Goal: Check status: Check status

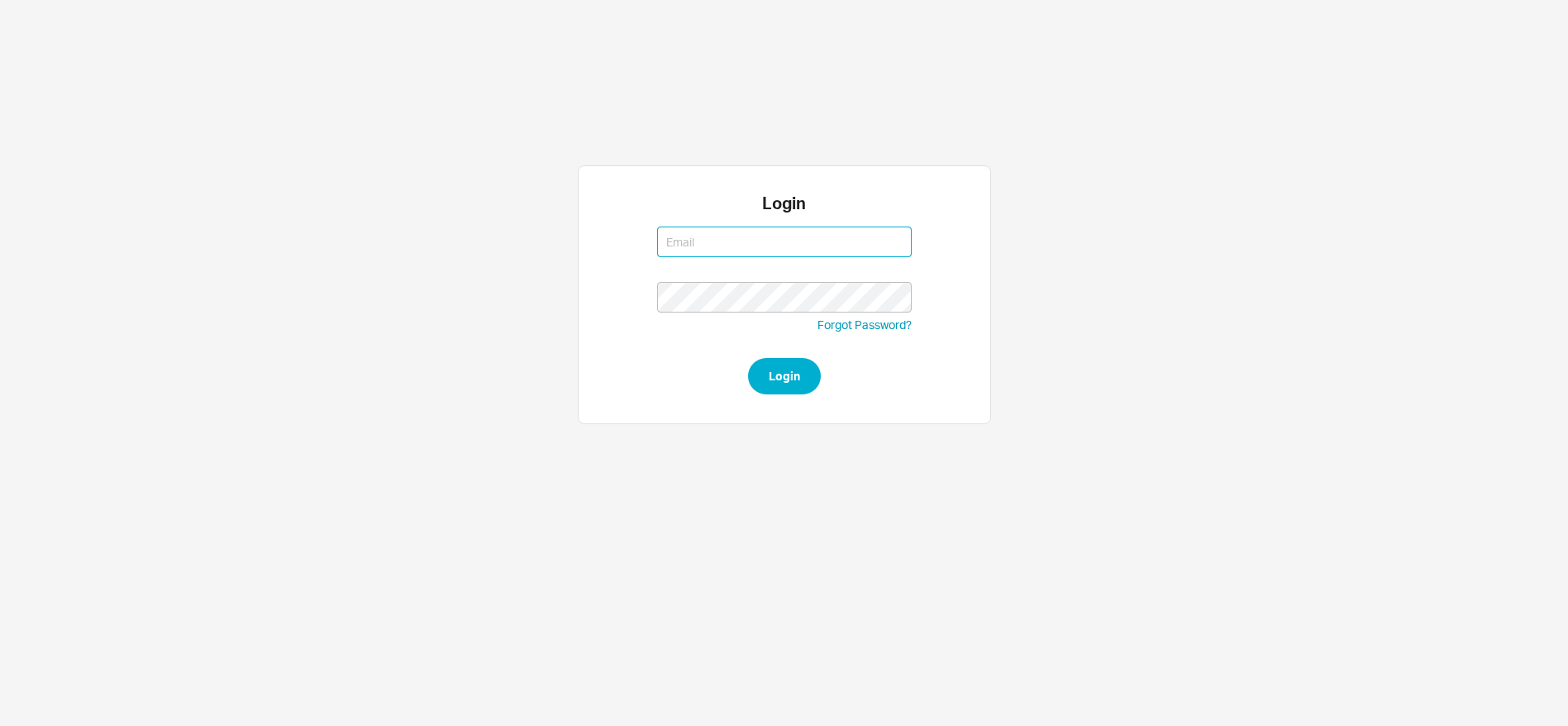
click at [726, 233] on input at bounding box center [784, 242] width 254 height 31
type input "saram@"
type input "[EMAIL_ADDRESS][DOMAIN_NAME]"
click at [748, 358] on button "Login" at bounding box center [785, 376] width 73 height 36
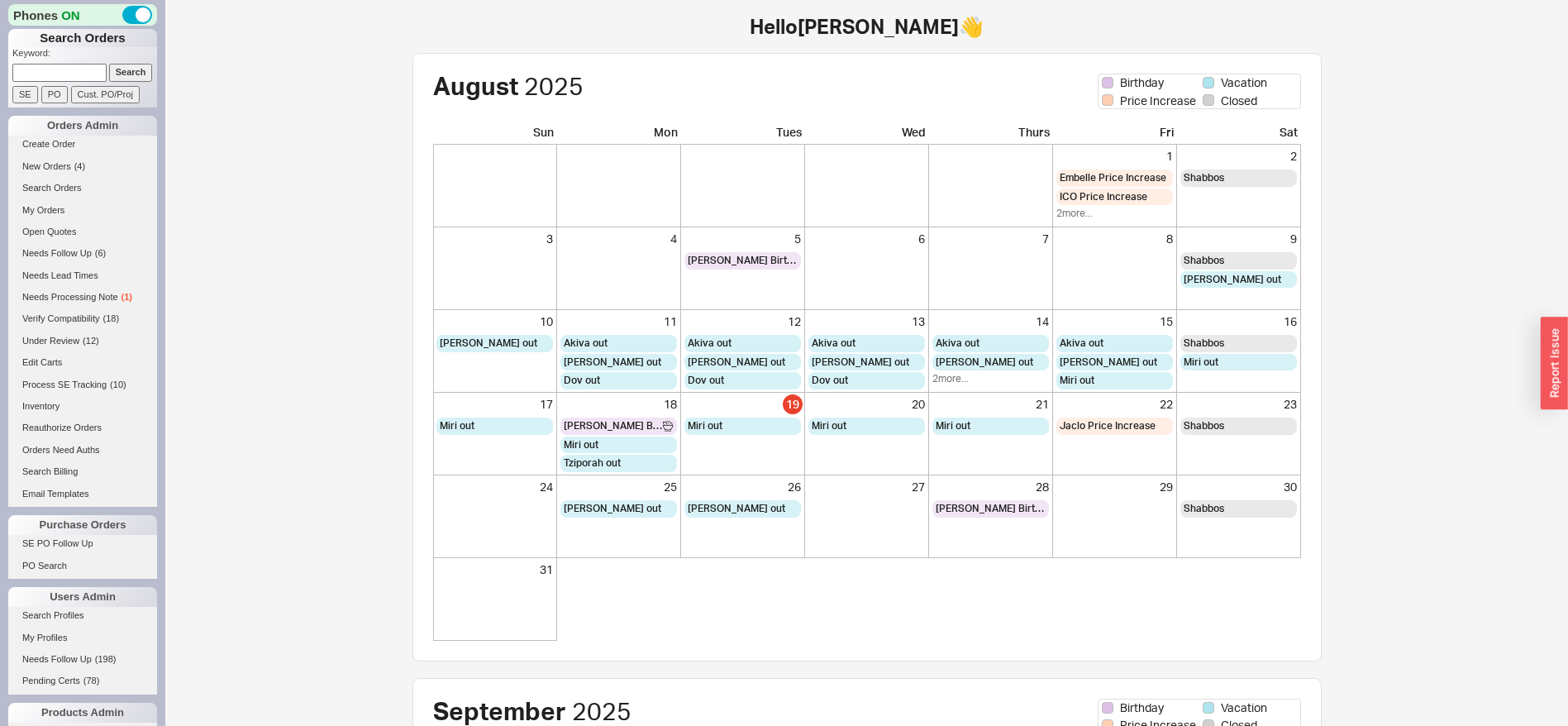
click at [70, 75] on input at bounding box center [60, 73] width 95 height 18
type input "talicore"
click at [109, 64] on input "Search" at bounding box center [131, 73] width 43 height 18
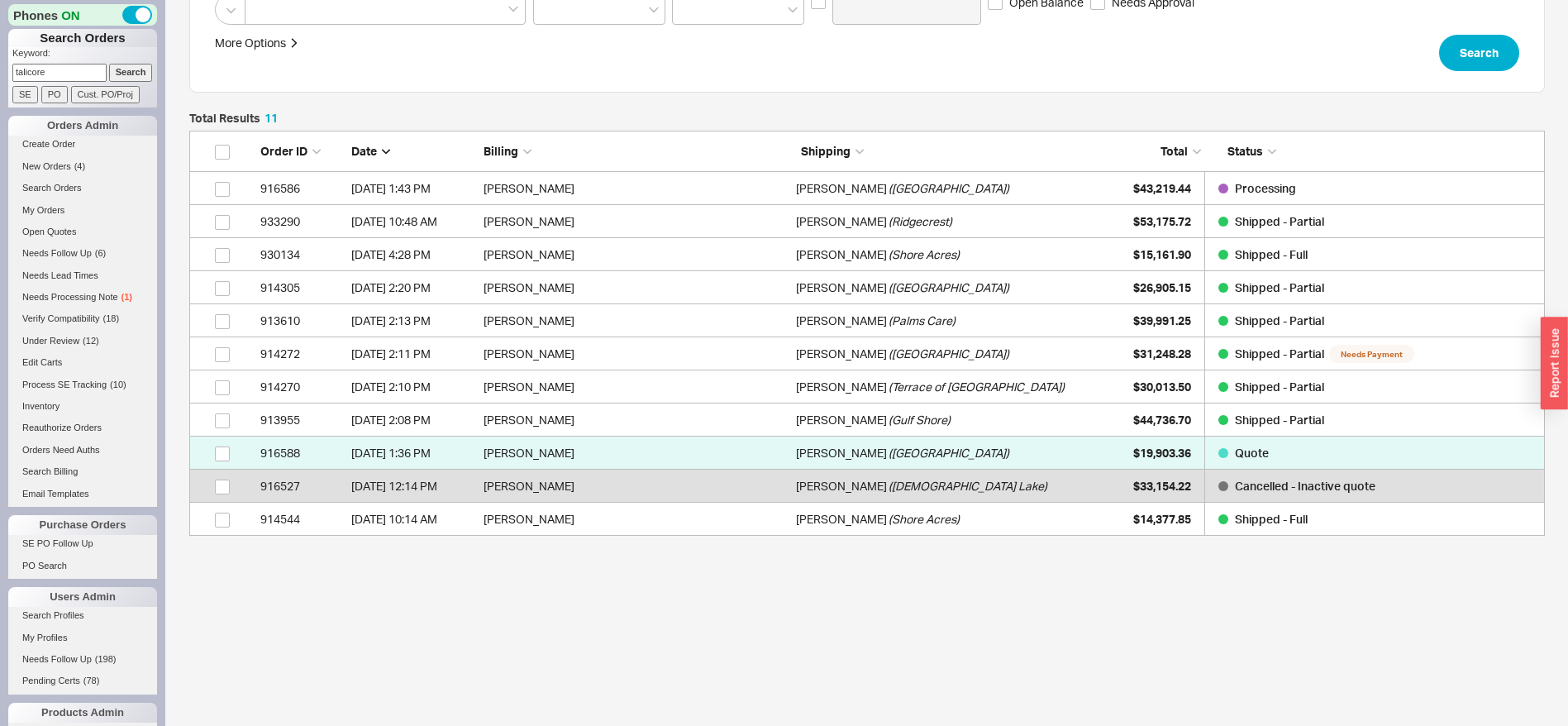
scroll to position [228, 0]
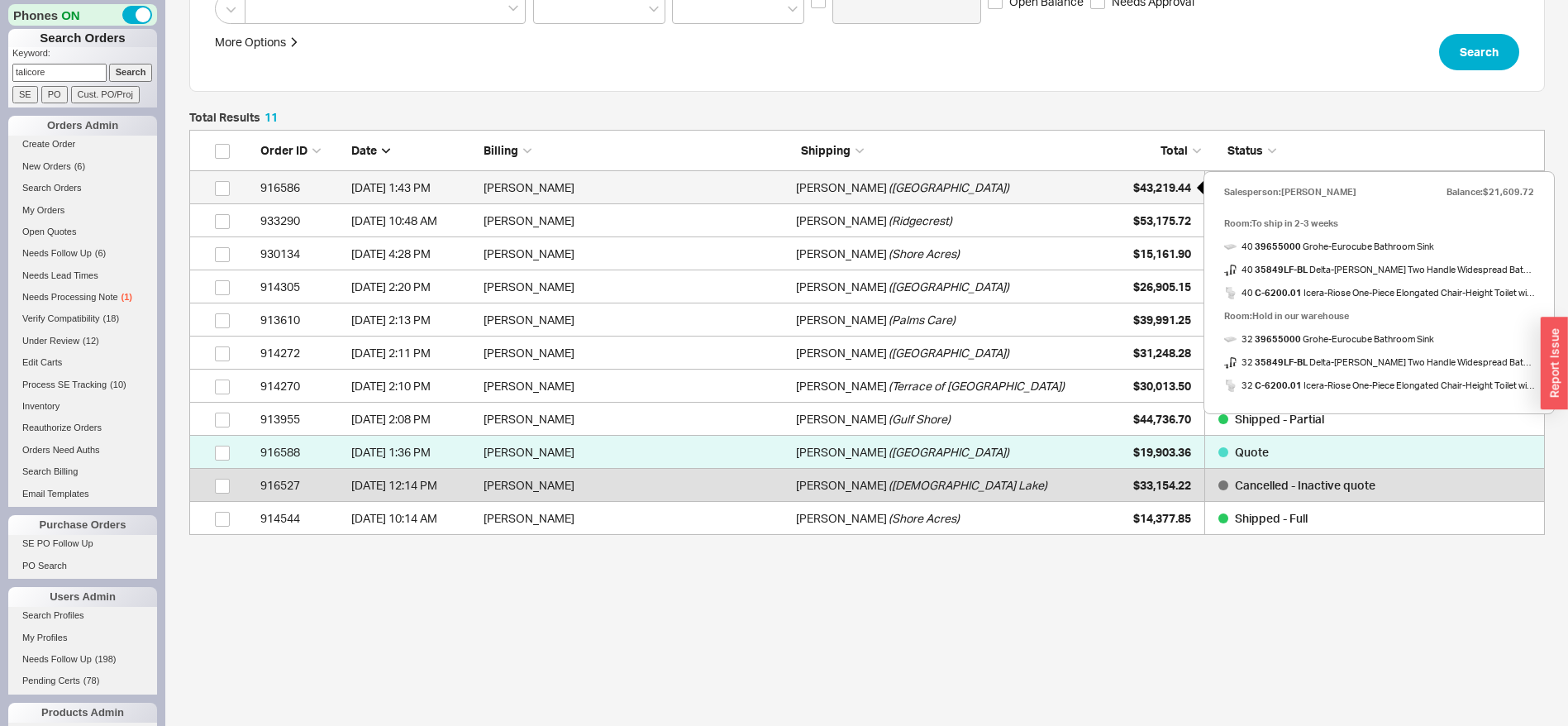
click at [1129, 191] on div "$43,219.44" at bounding box center [1150, 187] width 83 height 34
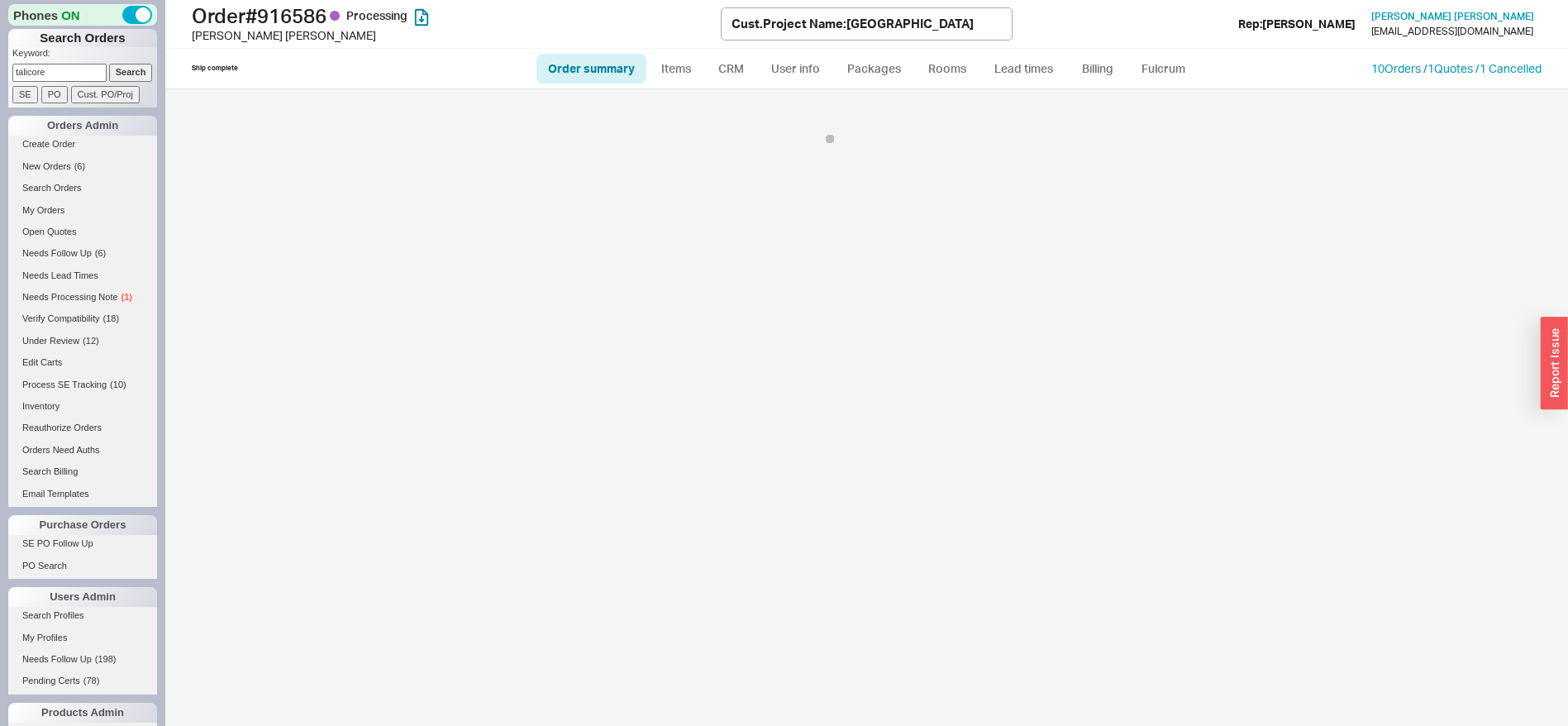
select select "*"
select select "LOW"
select select "3"
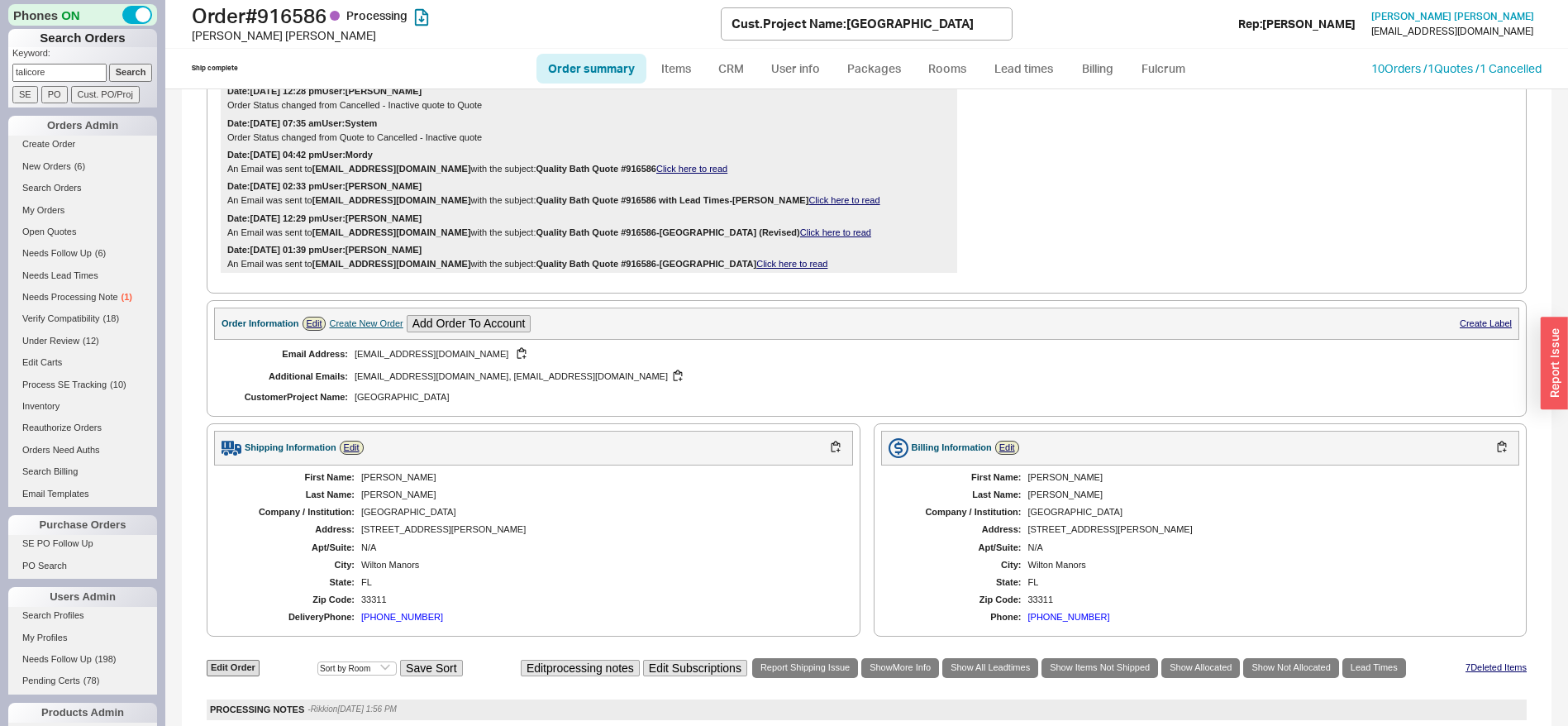
select select "*"
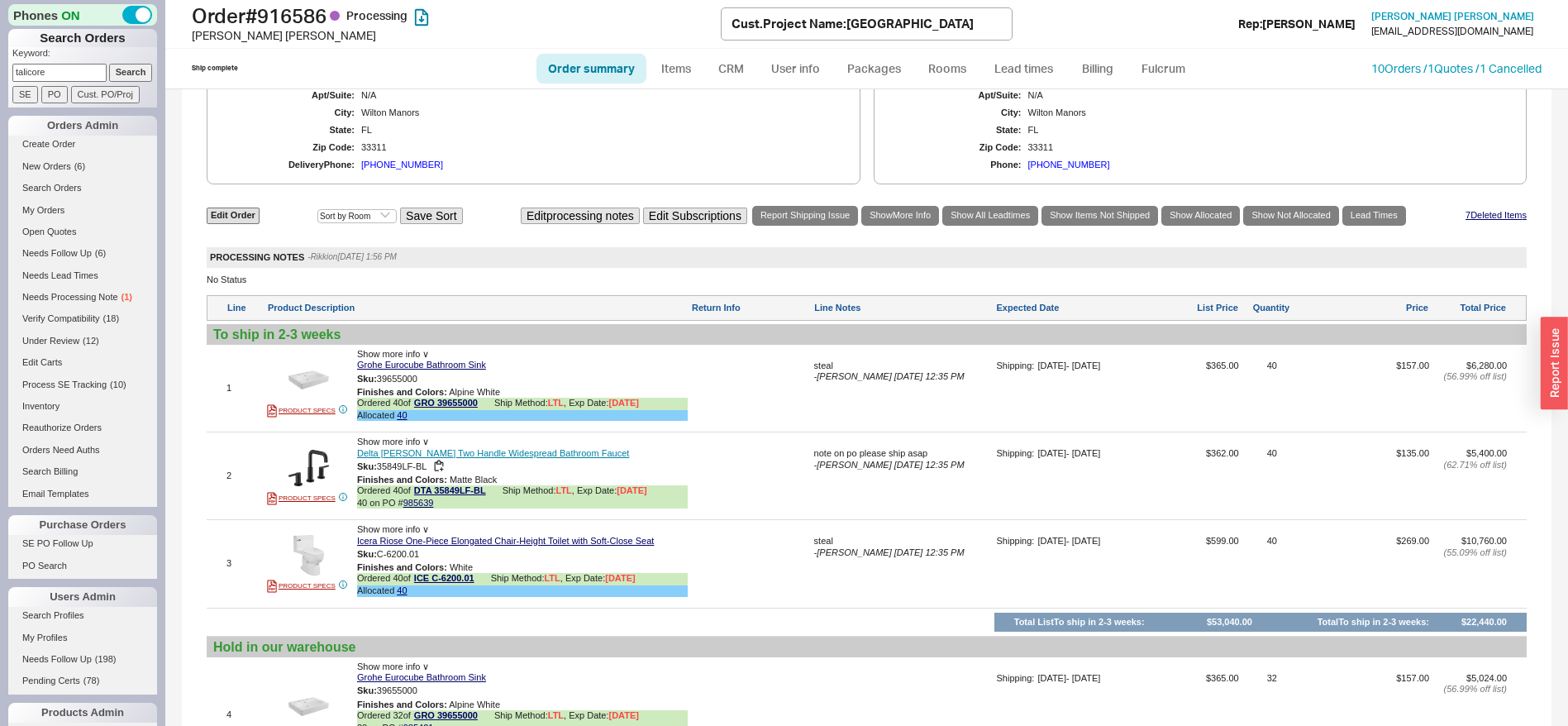
scroll to position [744, 0]
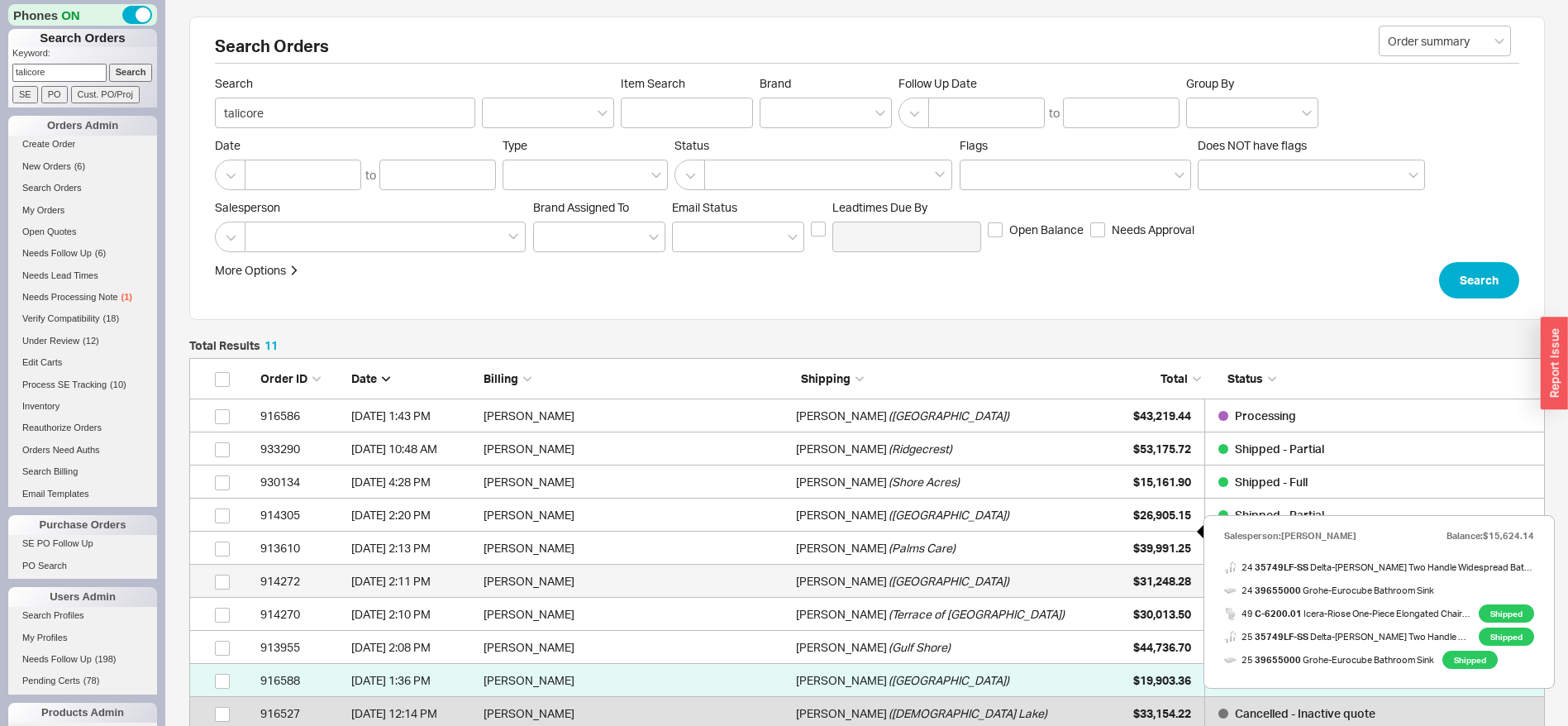
scroll to position [124, 0]
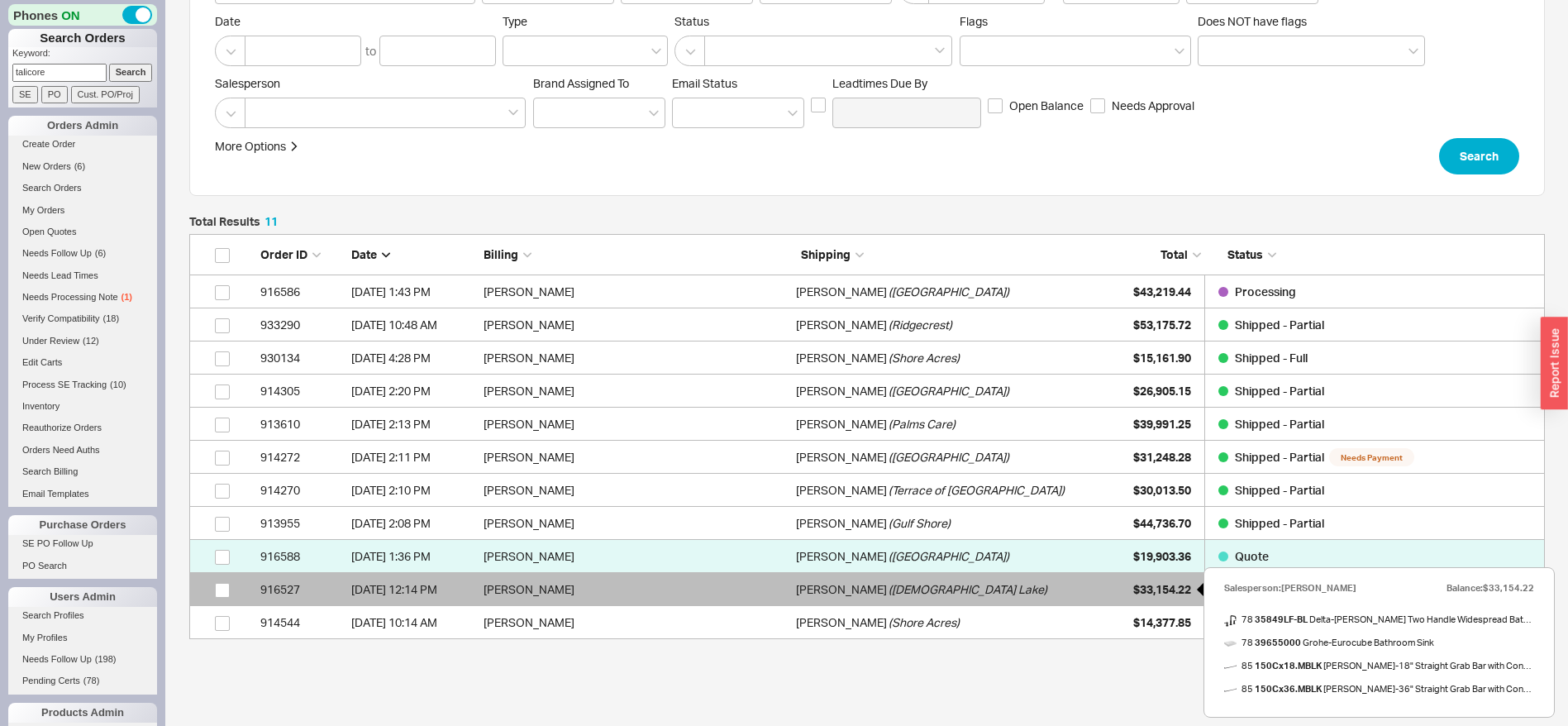
click at [1120, 588] on div "$33,154.22" at bounding box center [1150, 590] width 83 height 34
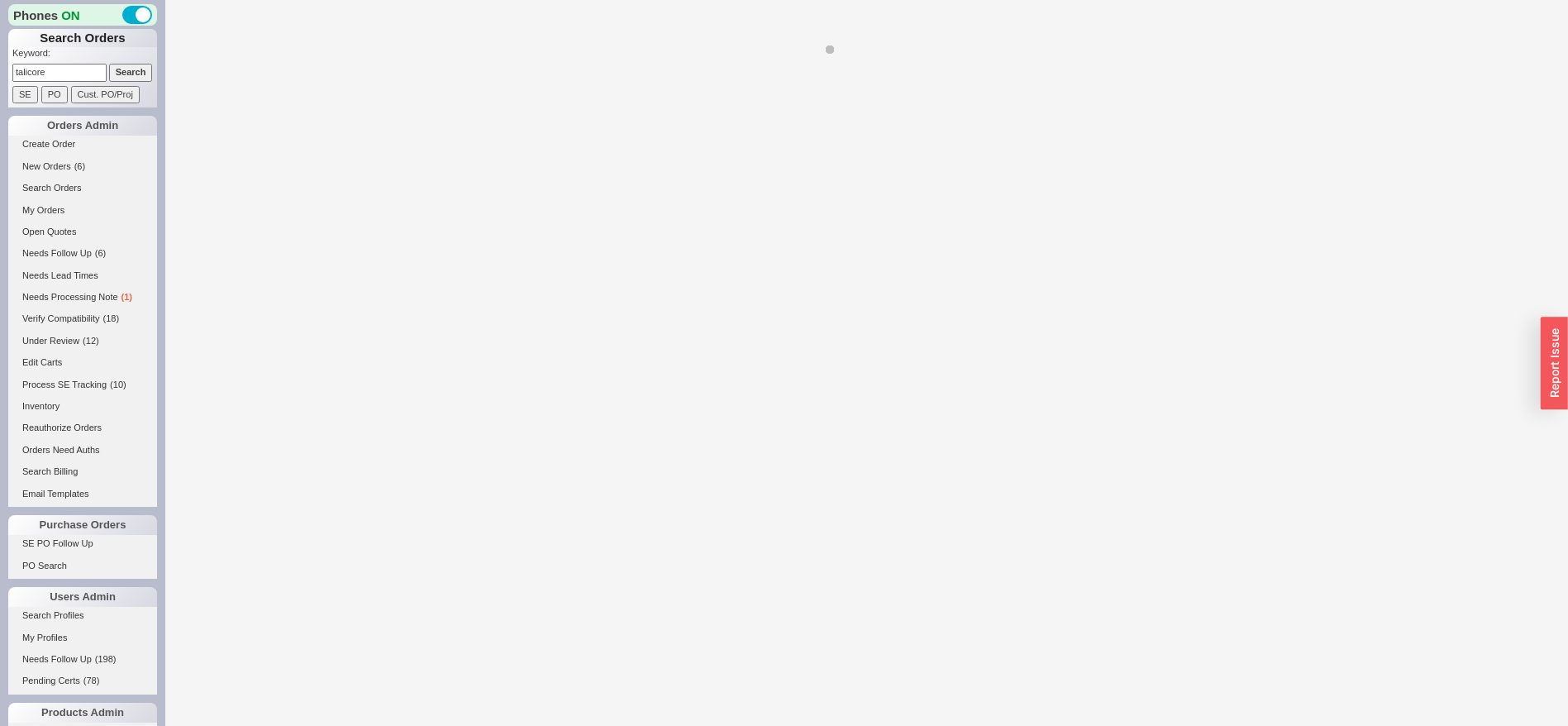
select select "*"
select select "LOW"
select select "3"
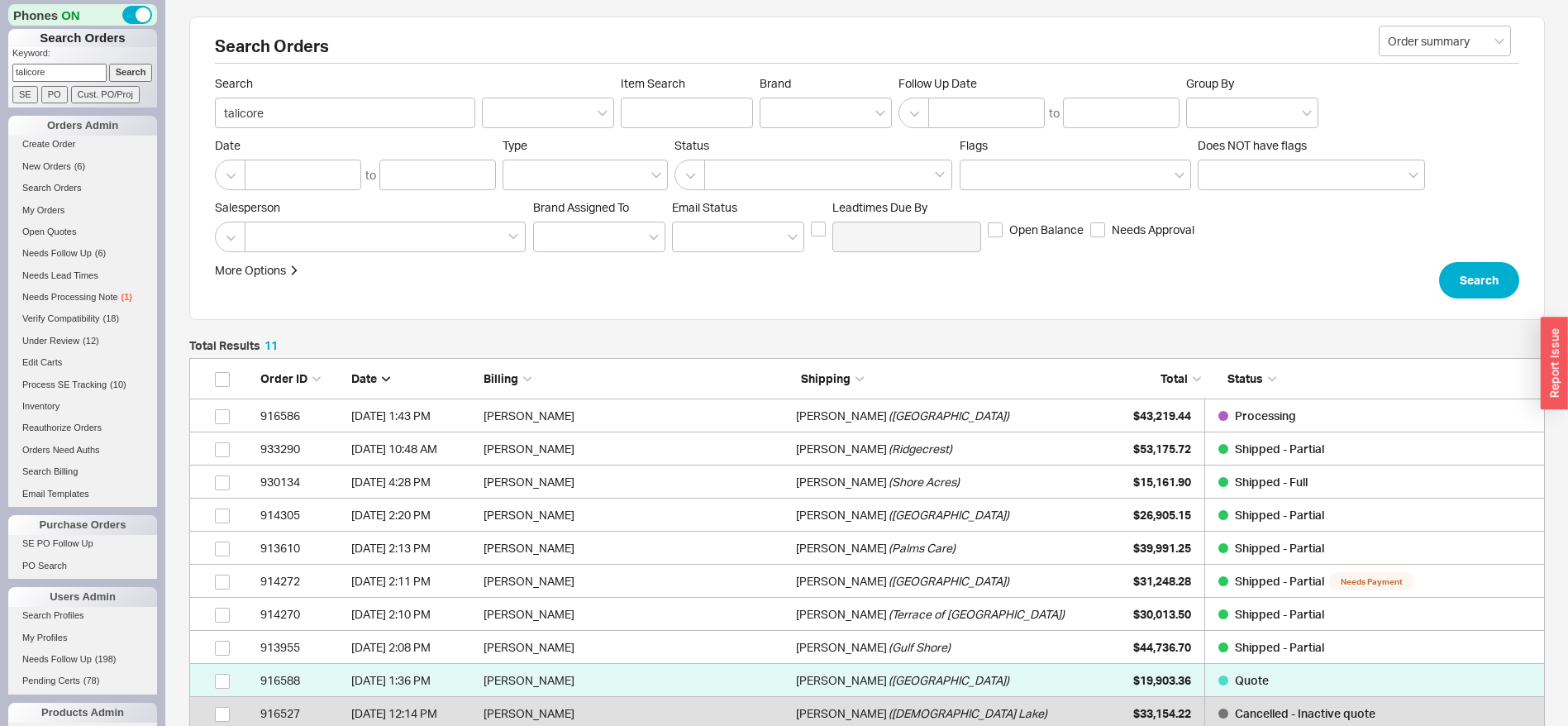
scroll to position [386, 1336]
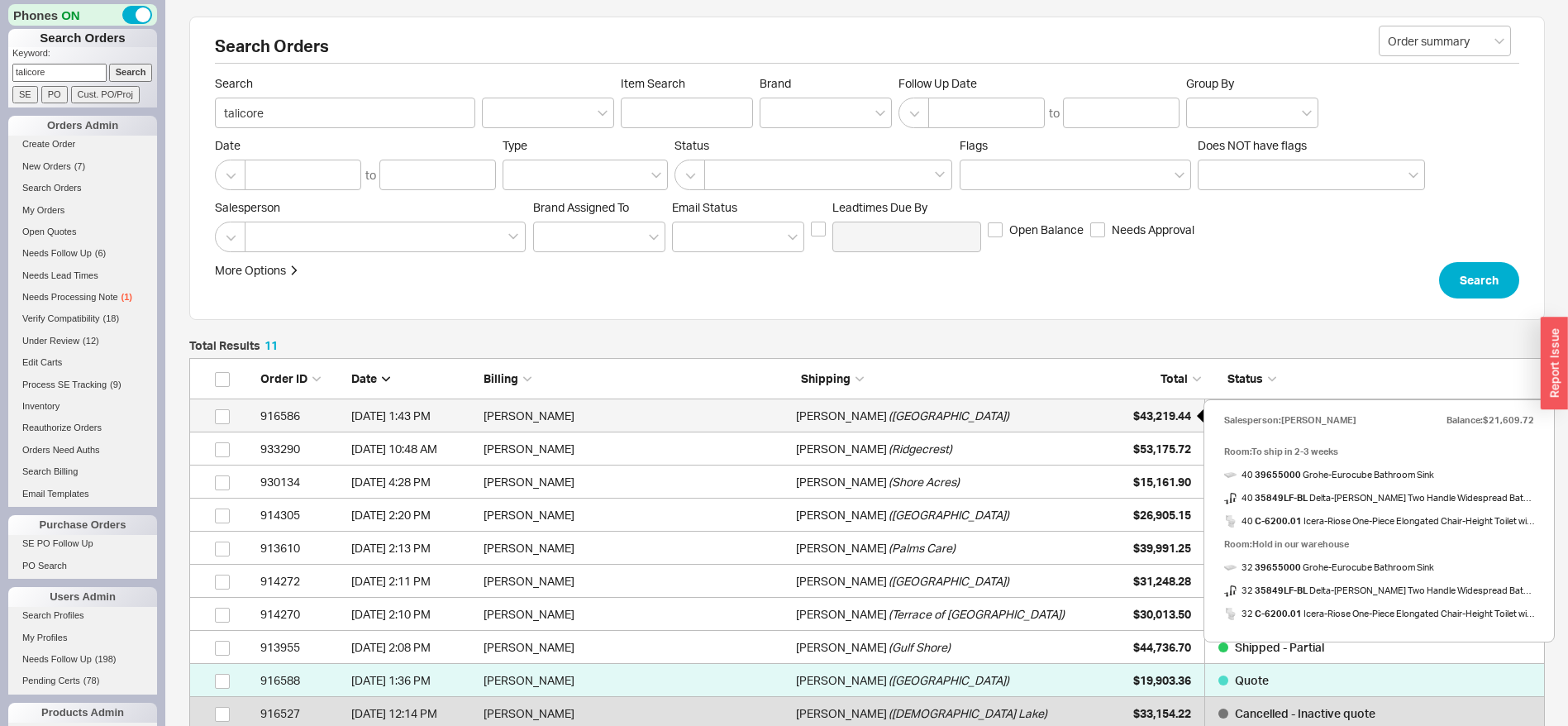
click at [1171, 411] on span "$43,219.44" at bounding box center [1162, 415] width 58 height 14
select select "*"
select select "LOW"
select select "3"
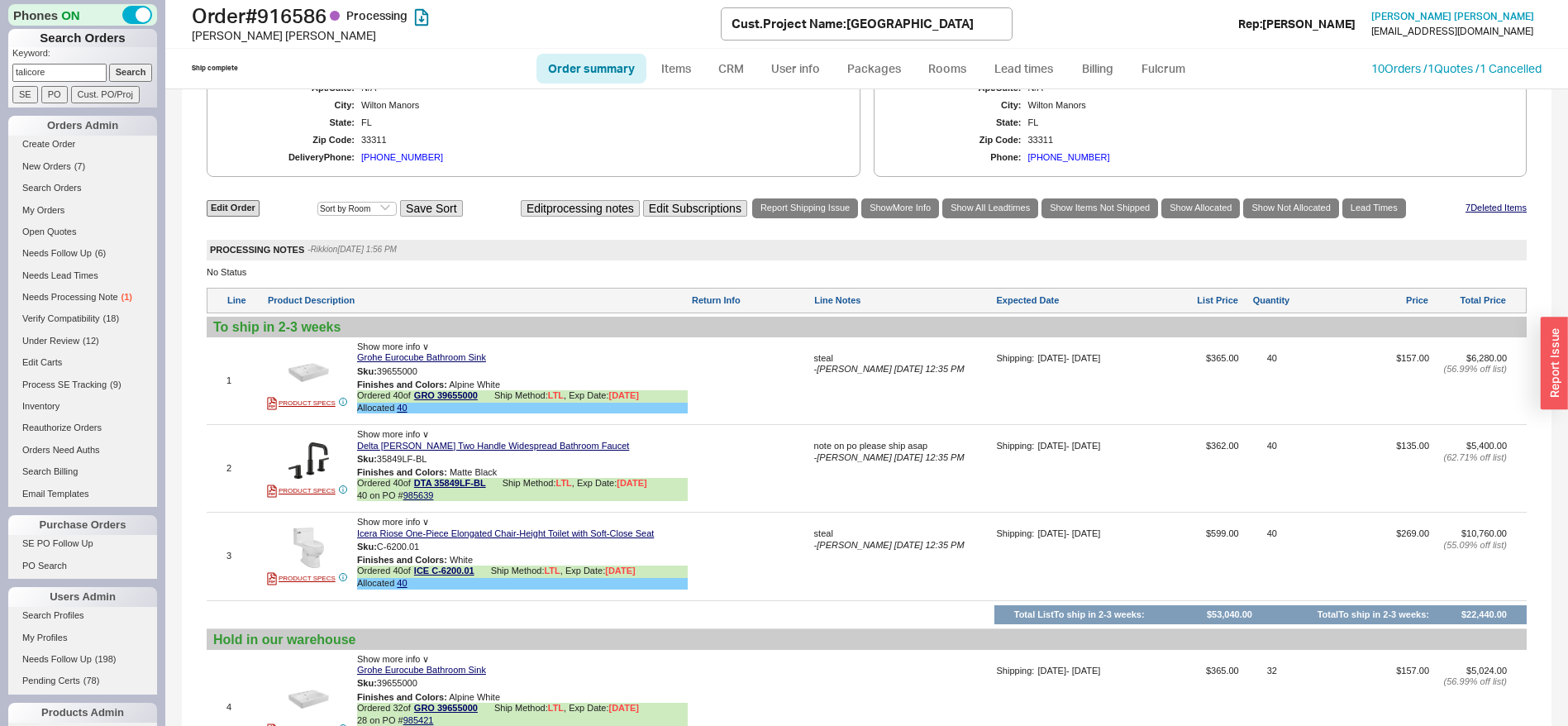
scroll to position [1116, 0]
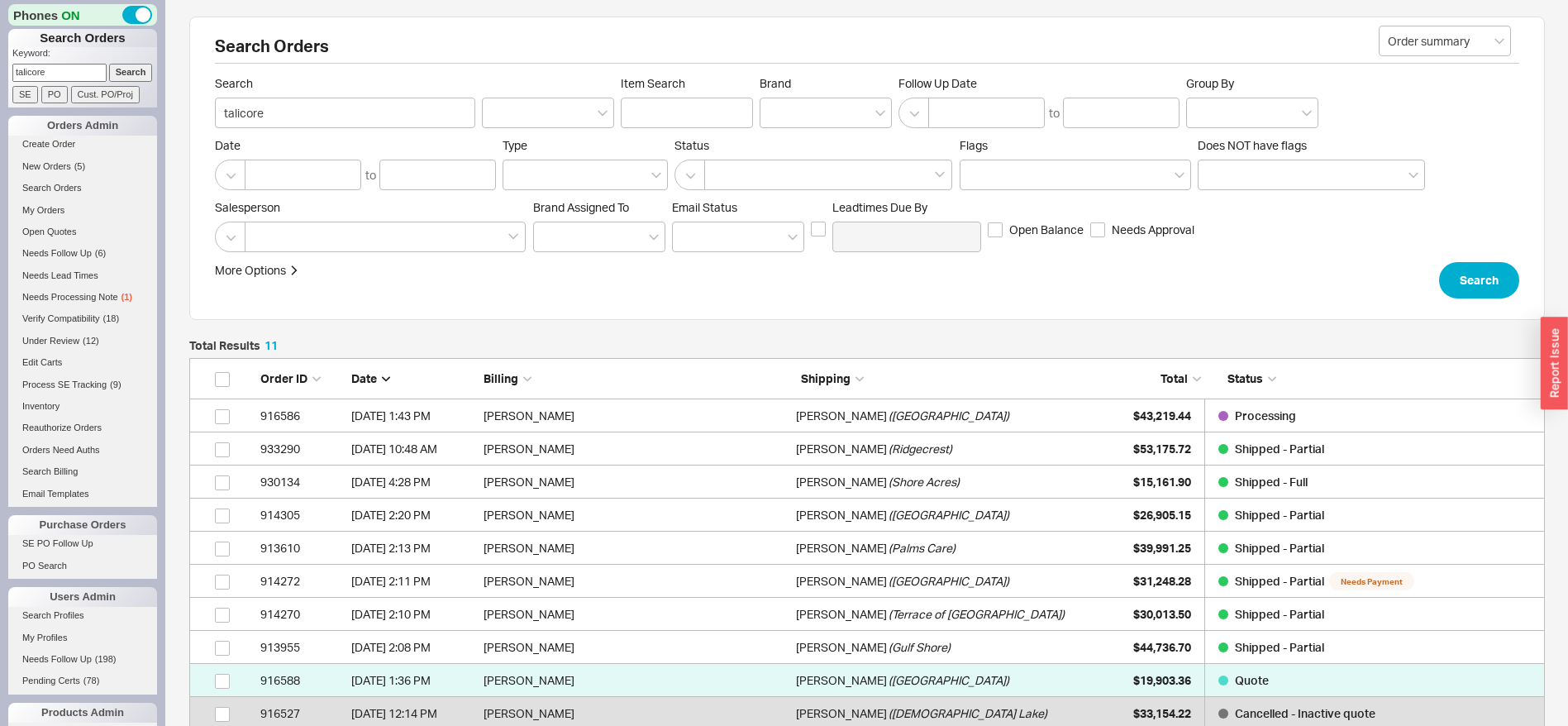
scroll to position [124, 0]
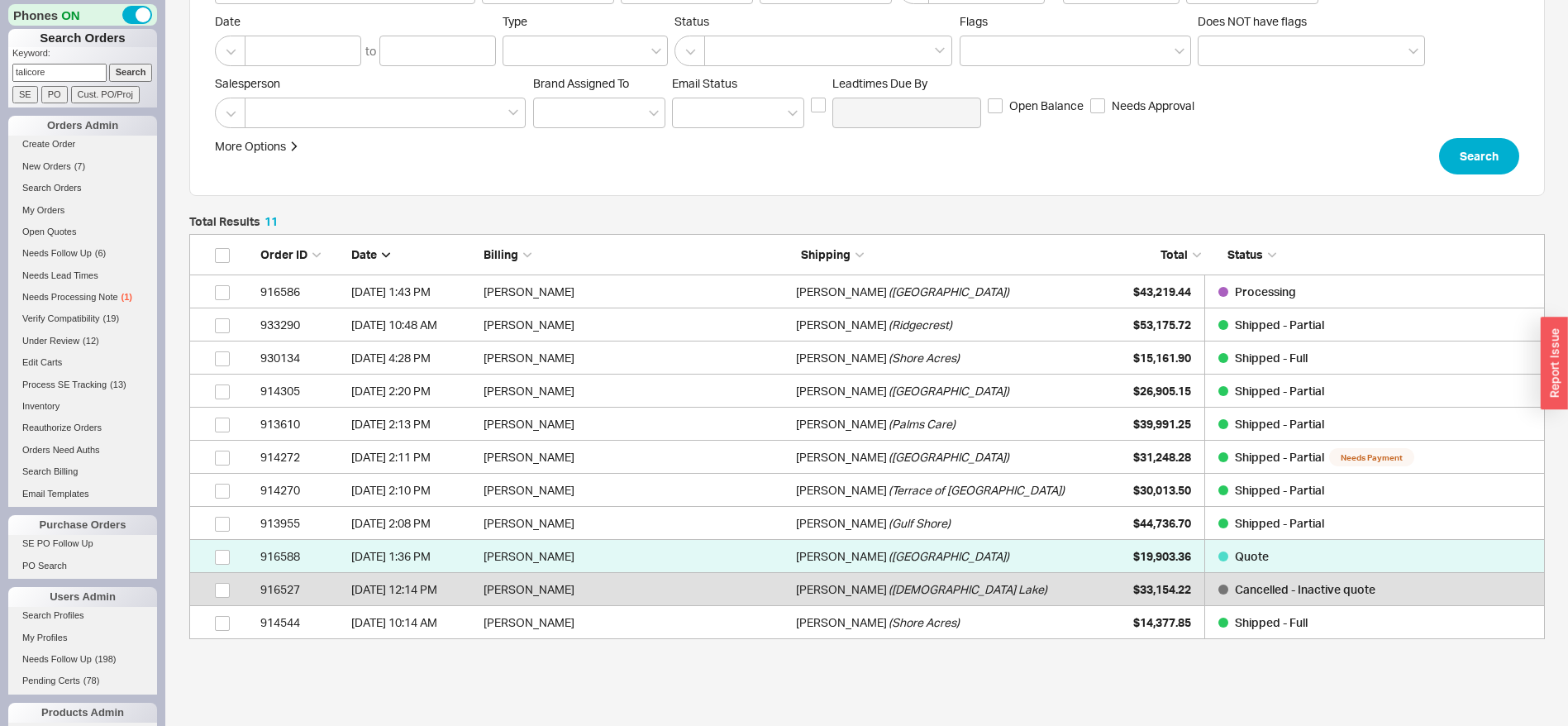
click at [748, 162] on div "More Options Sites Excluded From Reviews Converted By Amount Over Shipping or B…" at bounding box center [719, 156] width 1009 height 36
click at [42, 171] on span "New Orders" at bounding box center [46, 166] width 48 height 10
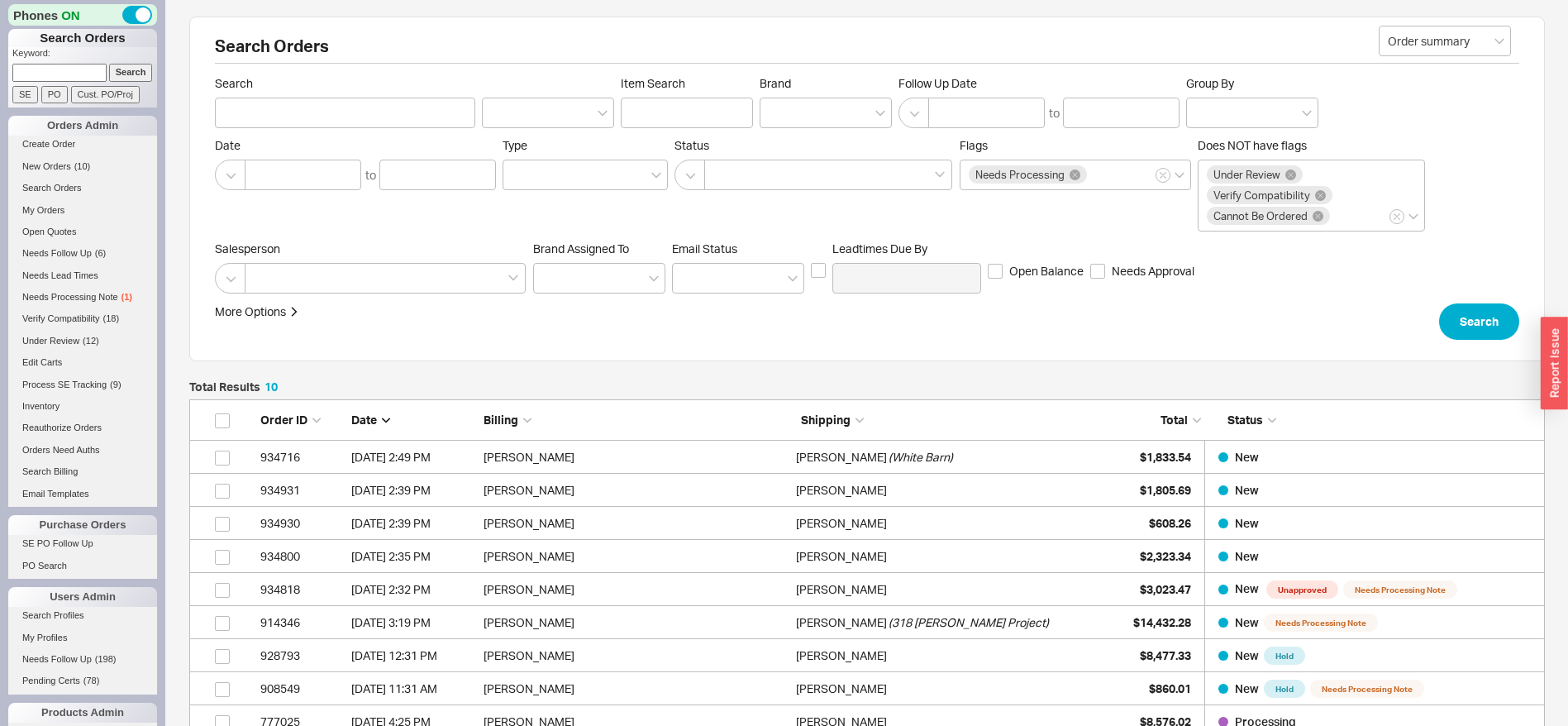
scroll to position [353, 1336]
click at [43, 176] on link "New Orders ( 10 )" at bounding box center [82, 167] width 149 height 18
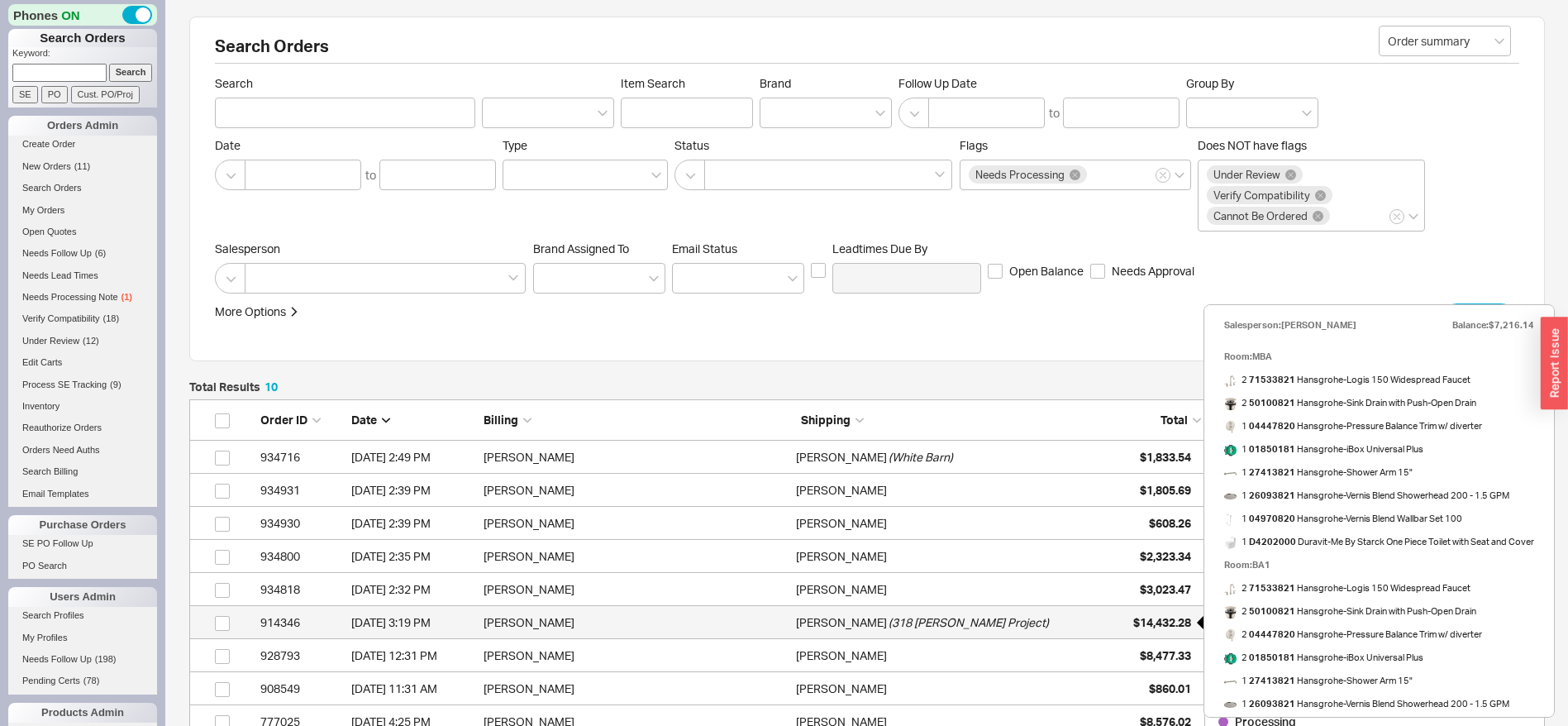
click at [1177, 620] on span "$14,432.28" at bounding box center [1162, 622] width 58 height 14
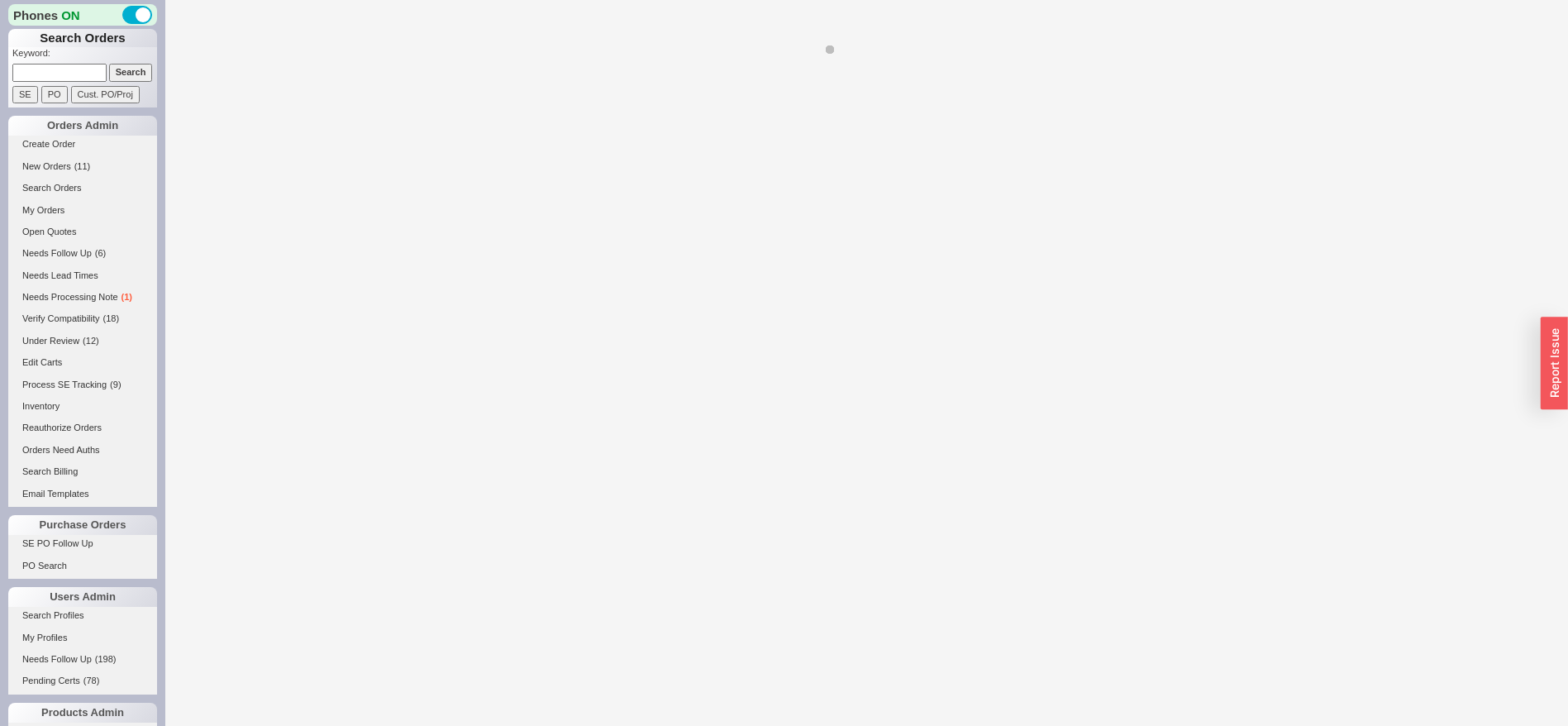
select select "*"
select select "LOW"
select select "3"
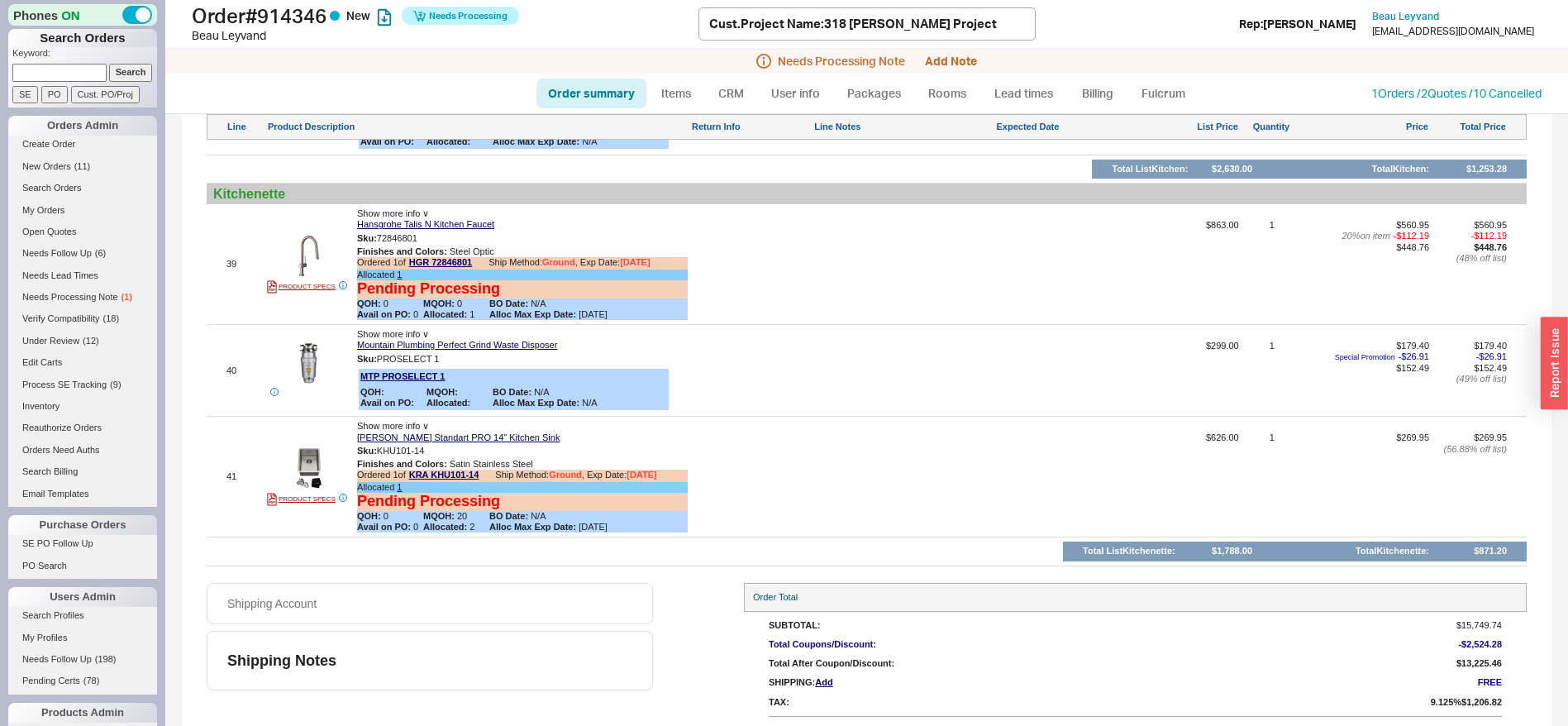
scroll to position [5704, 0]
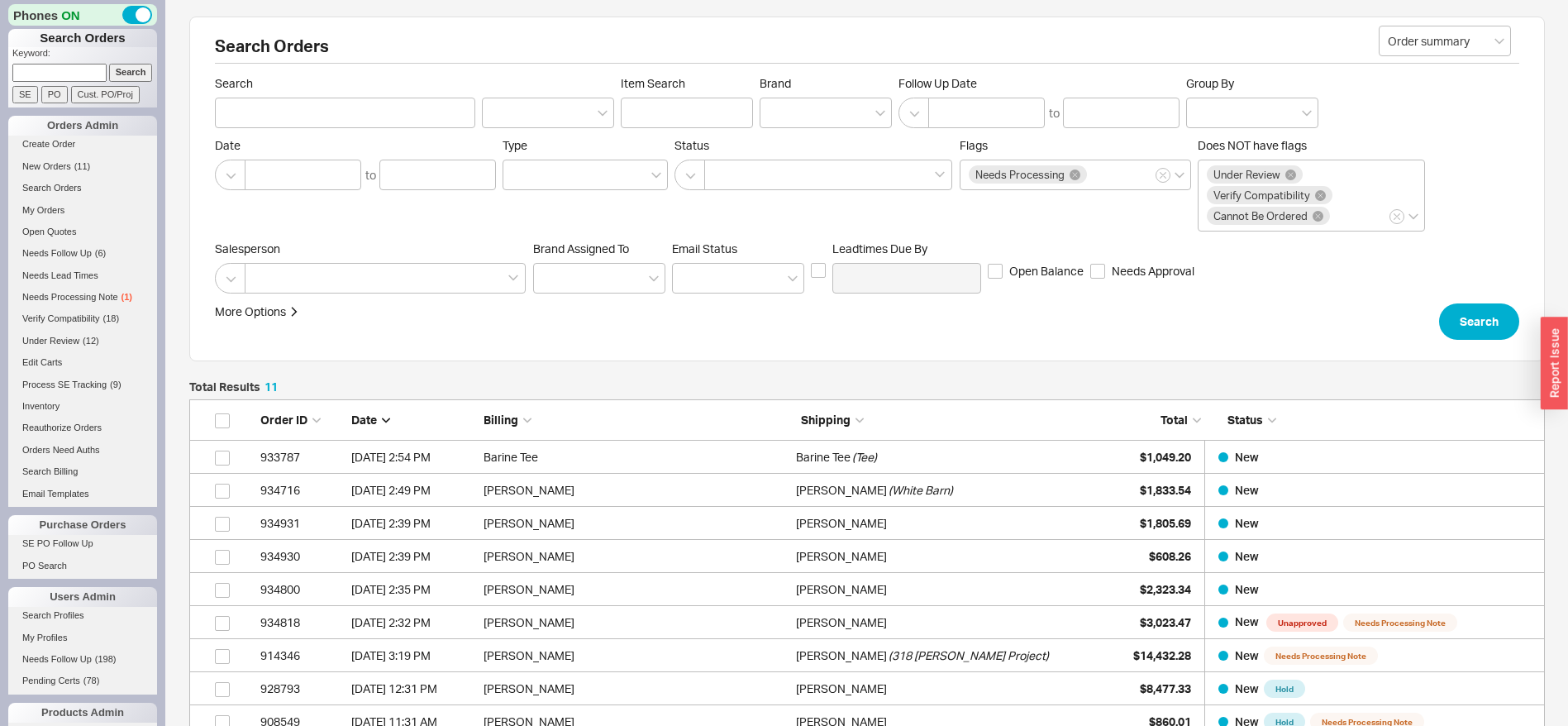
scroll to position [386, 1336]
